Goal: Navigation & Orientation: Find specific page/section

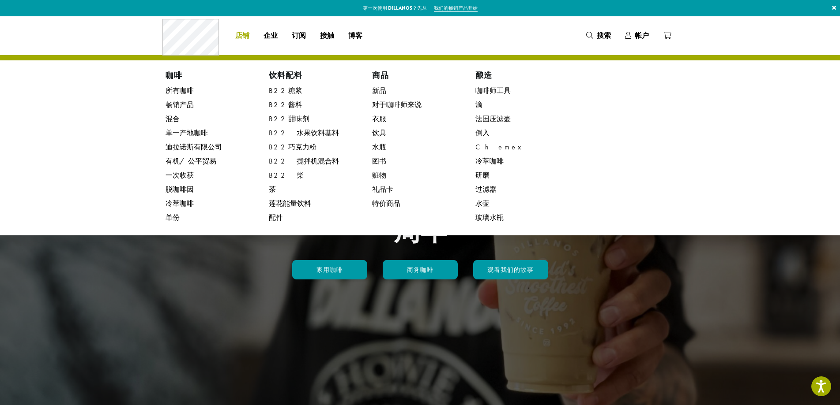
click at [243, 35] on font "店铺" at bounding box center [242, 35] width 14 height 10
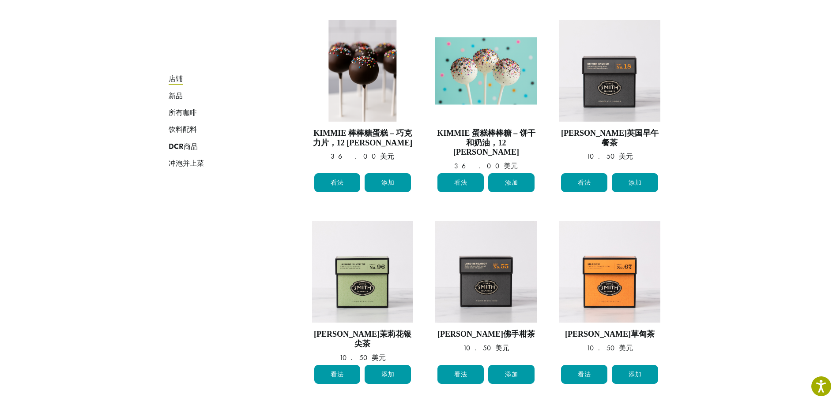
scroll to position [686, 0]
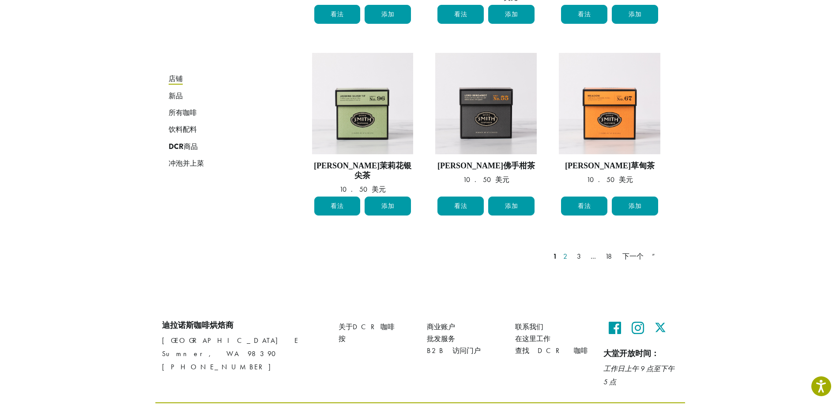
click at [570, 252] on font "2" at bounding box center [567, 256] width 8 height 9
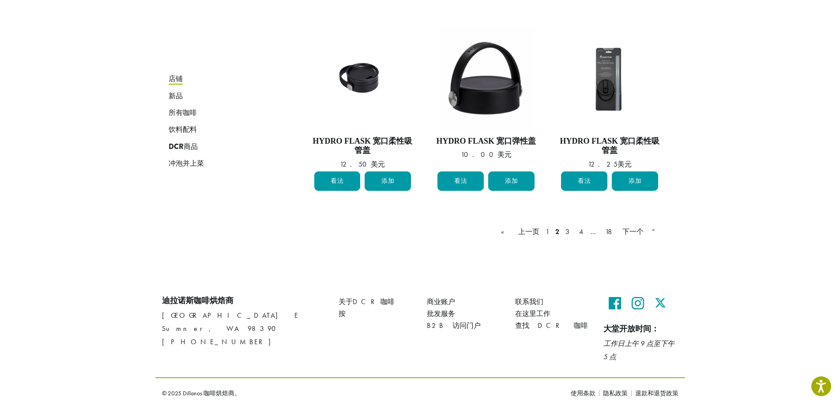
scroll to position [732, 0]
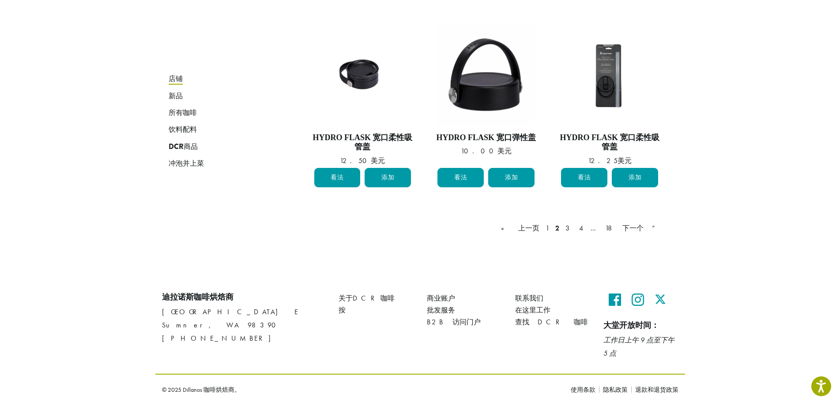
scroll to position [686, 0]
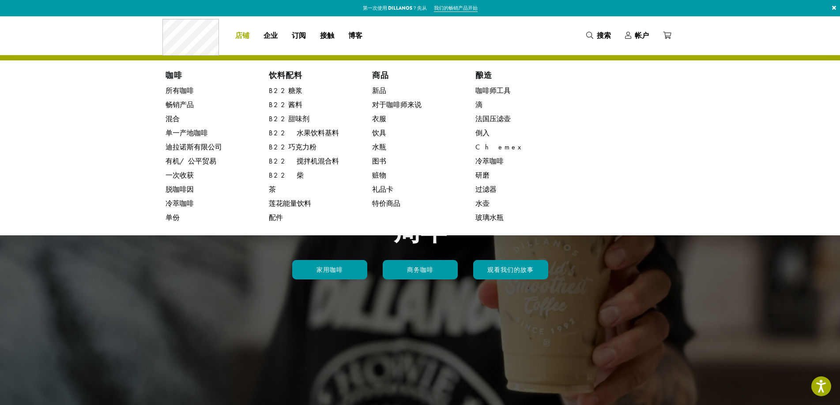
click at [484, 74] on font "酿造" at bounding box center [483, 75] width 17 height 9
click at [484, 125] on link "法国压滤壶" at bounding box center [526, 119] width 103 height 14
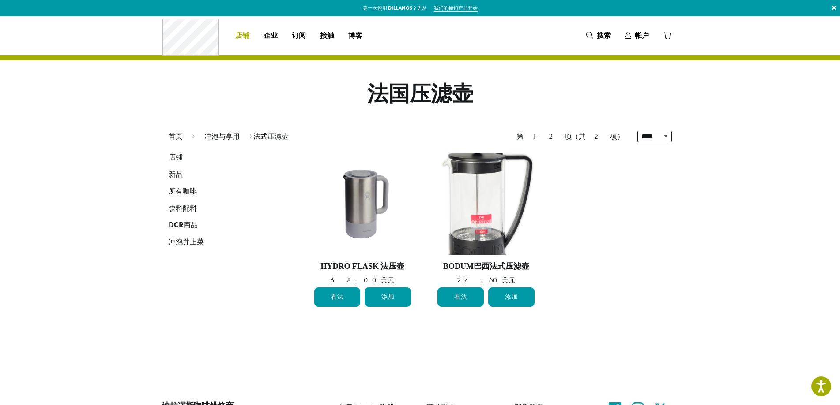
click at [237, 35] on li "咖啡 所有咖啡 畅销产品 混合 单一产地咖啡 迪拉诺斯有限公司 有机/公平贸易 一次收获 脱咖啡因 冷萃咖啡 单份 饮料配料 B22糖浆 B22酱料 B22甜…" at bounding box center [242, 36] width 28 height 14
